Goal: Task Accomplishment & Management: Manage account settings

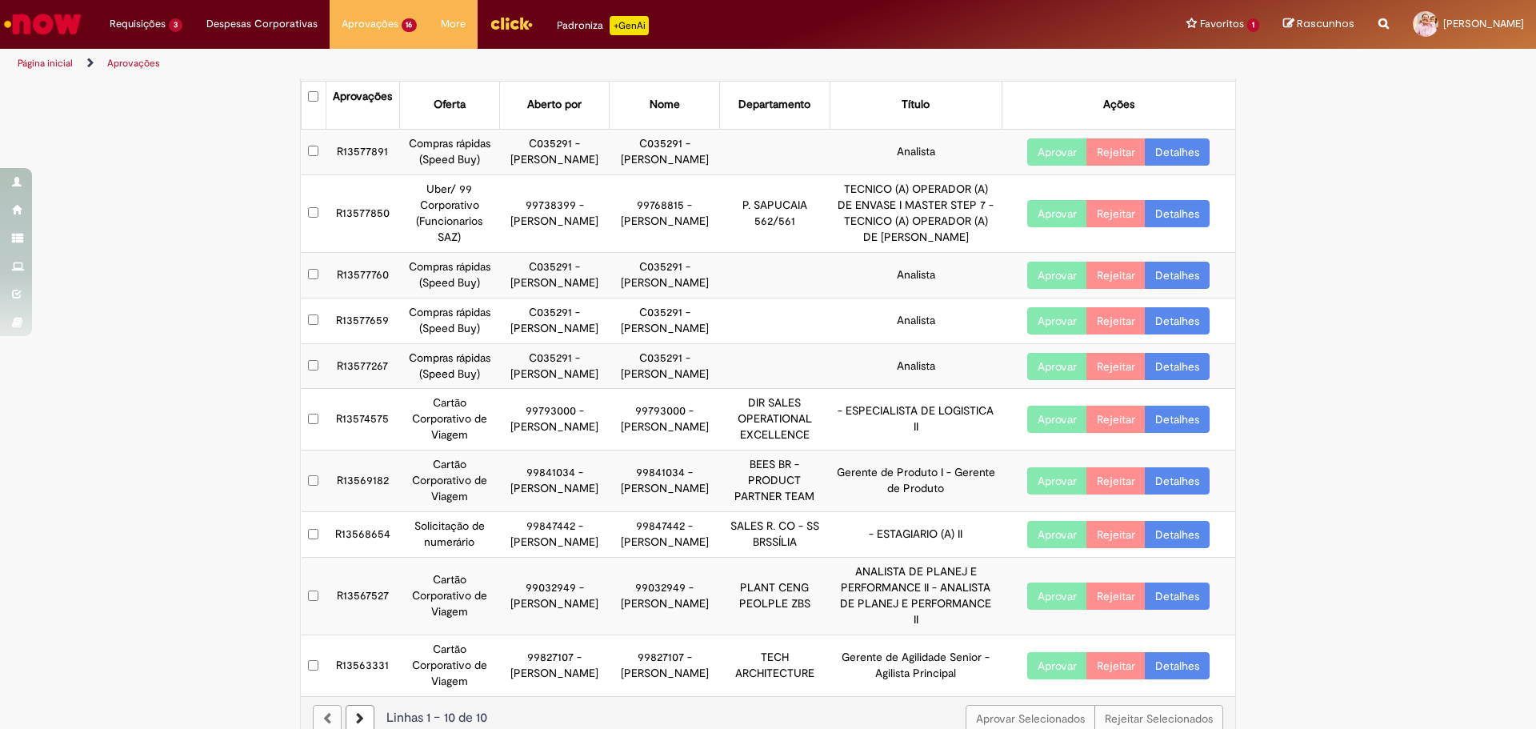
scroll to position [110, 0]
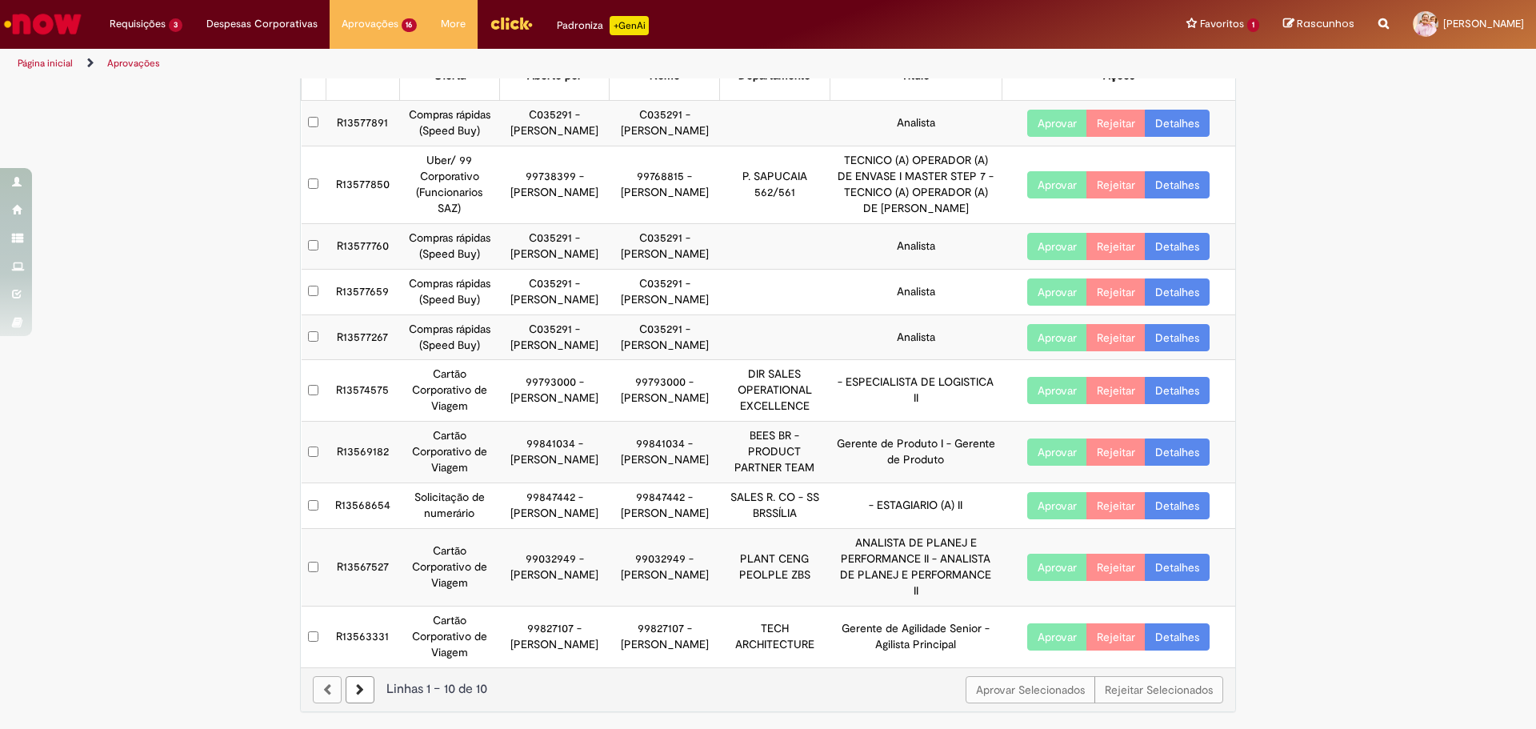
click at [1035, 438] on button "Aprovar" at bounding box center [1057, 451] width 60 height 27
click at [1040, 700] on button "Aprovar Selecionados" at bounding box center [1030, 689] width 130 height 27
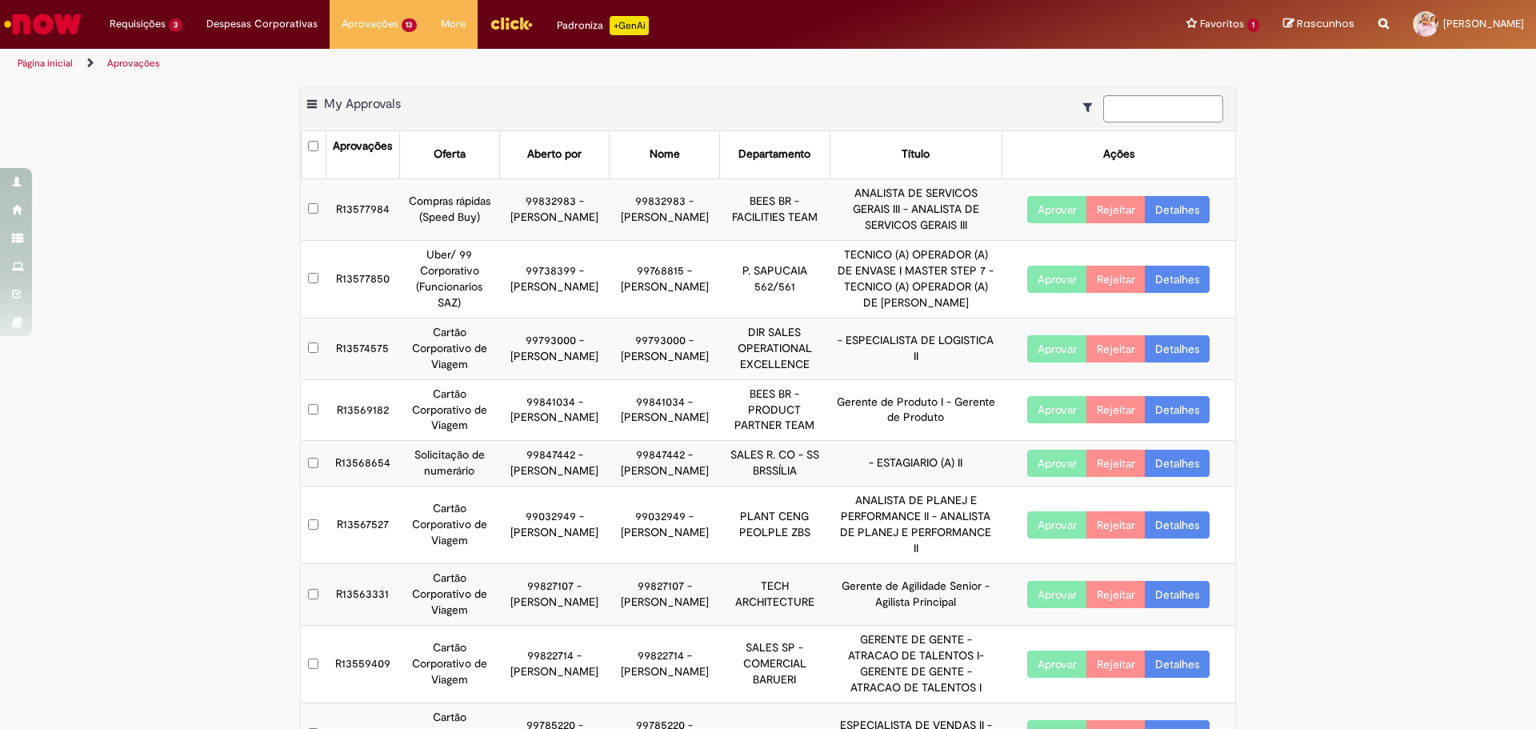
click at [1033, 423] on button "Aprovar" at bounding box center [1057, 409] width 60 height 27
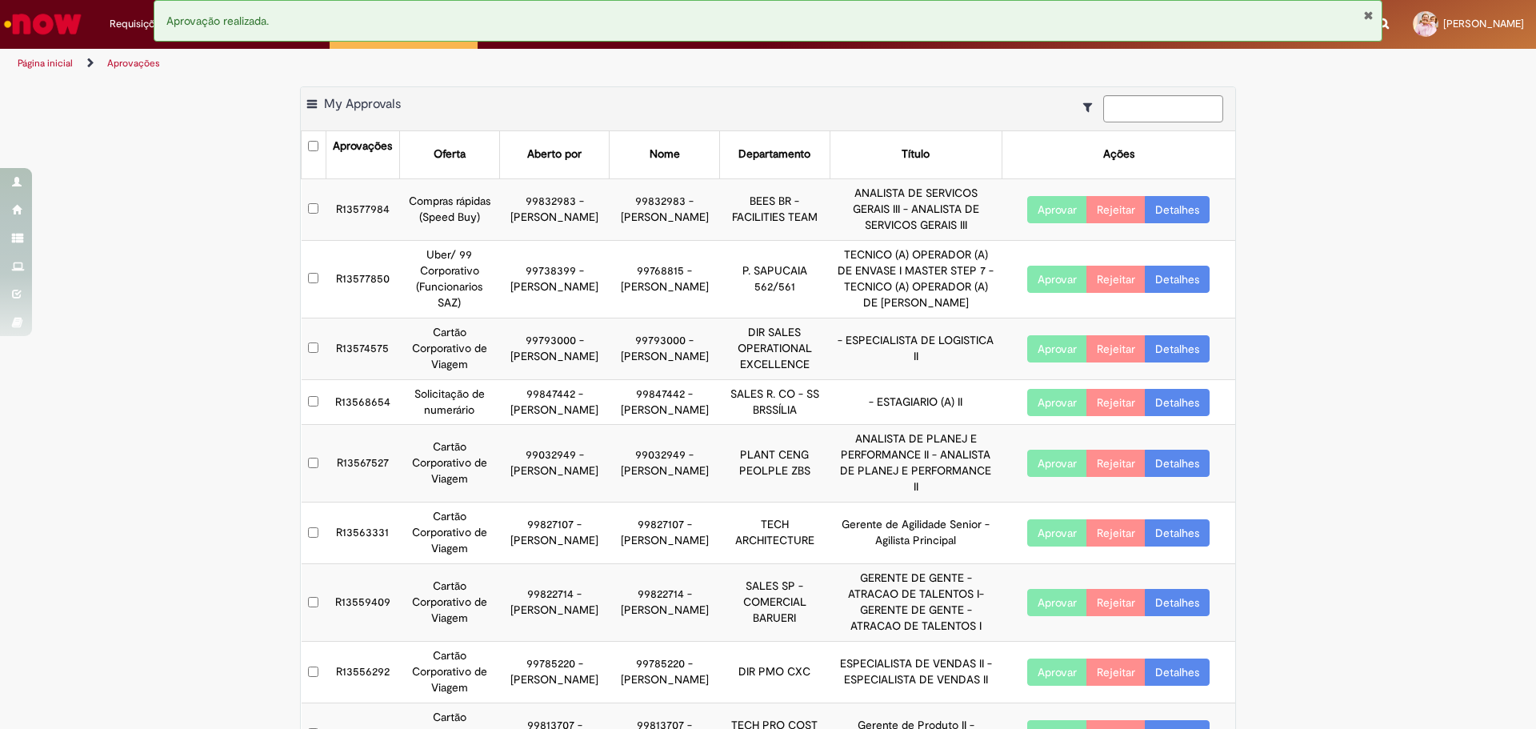
click at [1027, 212] on button "Aprovar" at bounding box center [1057, 209] width 60 height 27
